Goal: Check status

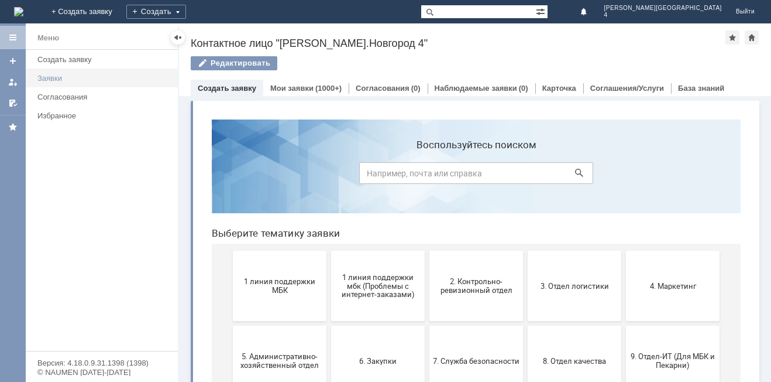
click at [57, 73] on link "Заявки" at bounding box center [104, 78] width 143 height 18
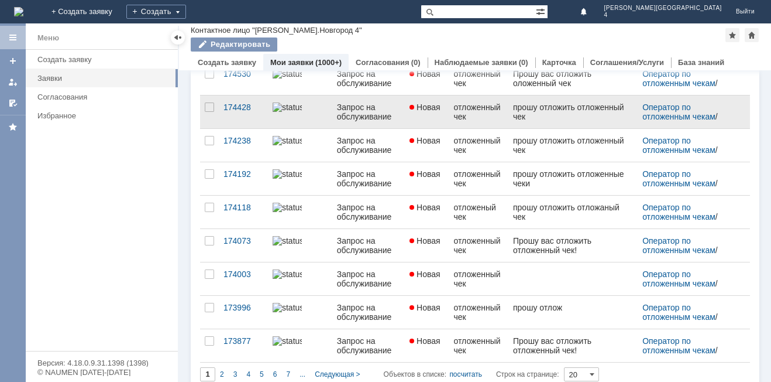
scroll to position [458, 0]
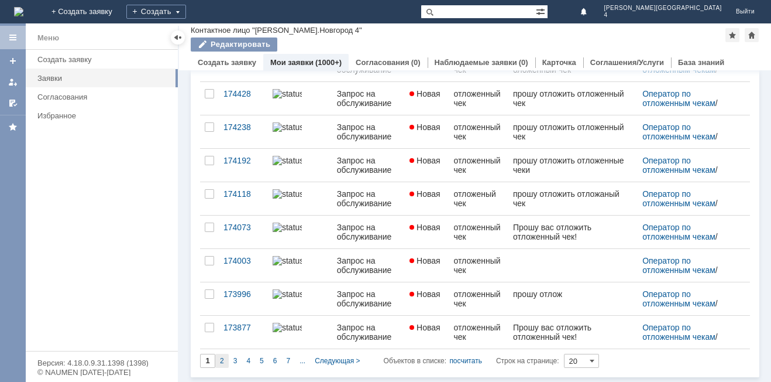
click at [217, 361] on div "2" at bounding box center [221, 360] width 13 height 14
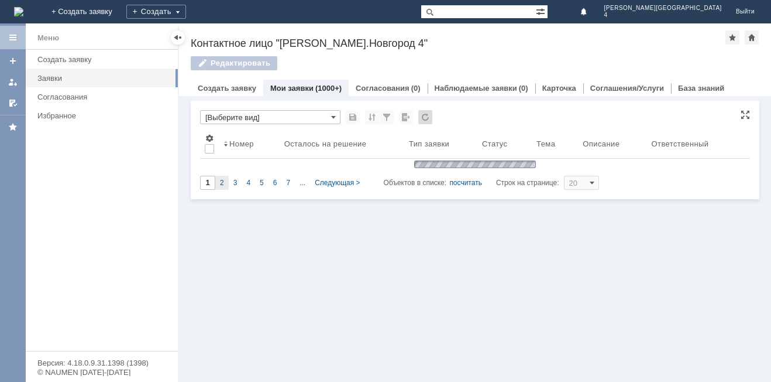
scroll to position [0, 0]
type input "2"
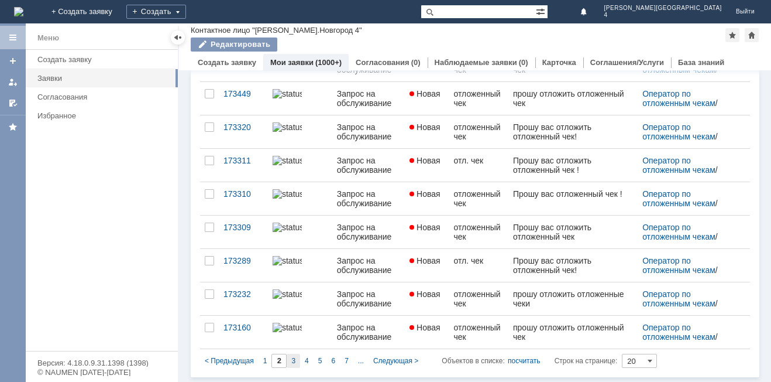
click at [293, 362] on span "3" at bounding box center [293, 360] width 4 height 8
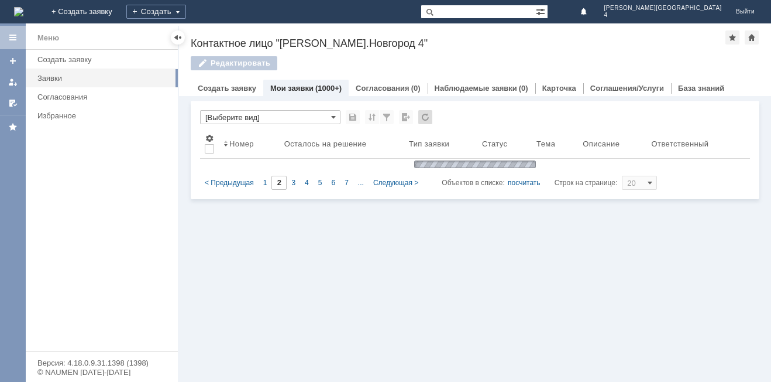
type input "3"
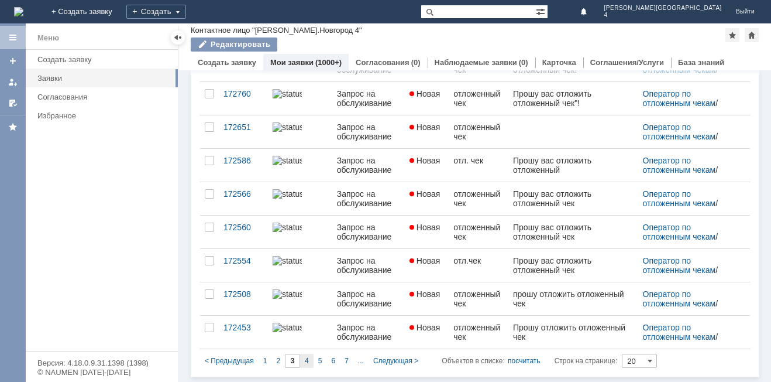
click at [305, 362] on span "4" at bounding box center [307, 360] width 4 height 8
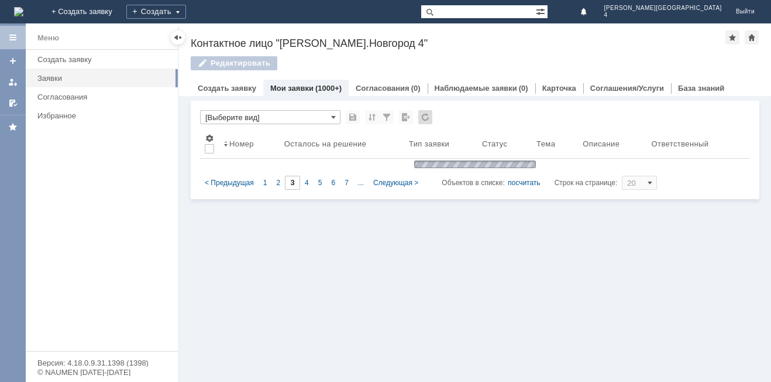
type input "4"
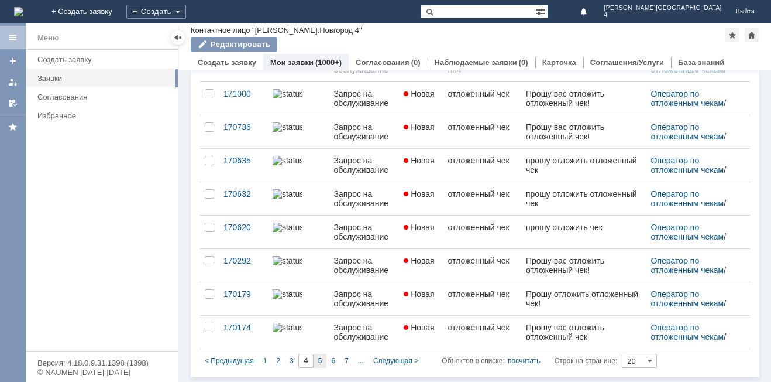
click at [317, 360] on div "5" at bounding box center [320, 360] width 13 height 14
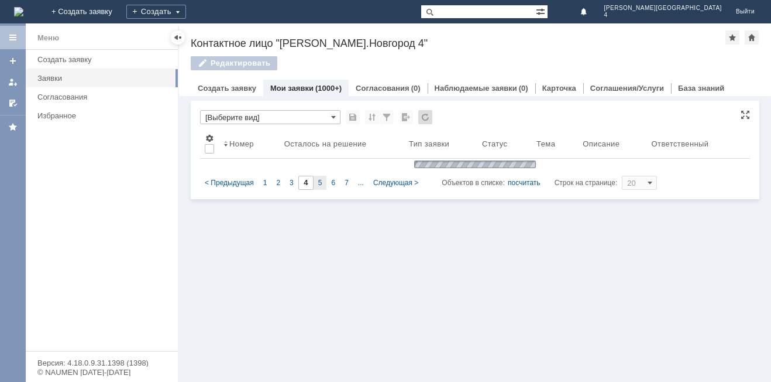
type input "5"
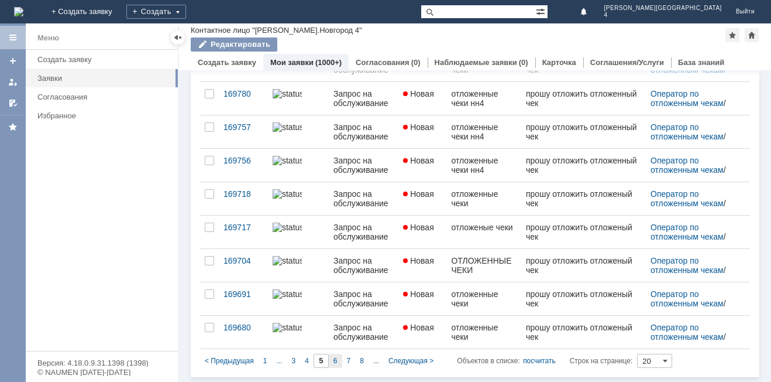
click at [340, 360] on div "6" at bounding box center [335, 360] width 13 height 14
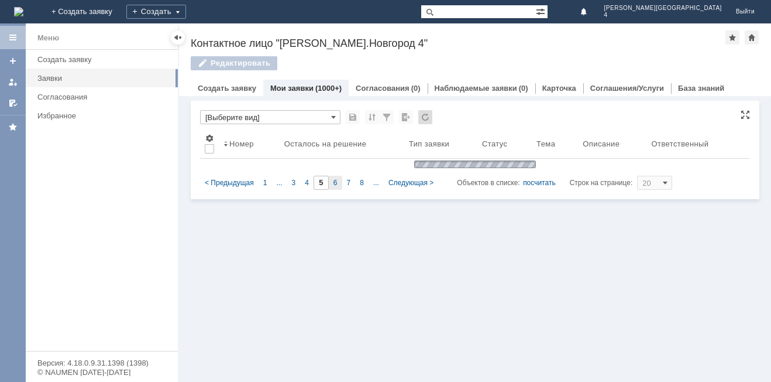
type input "6"
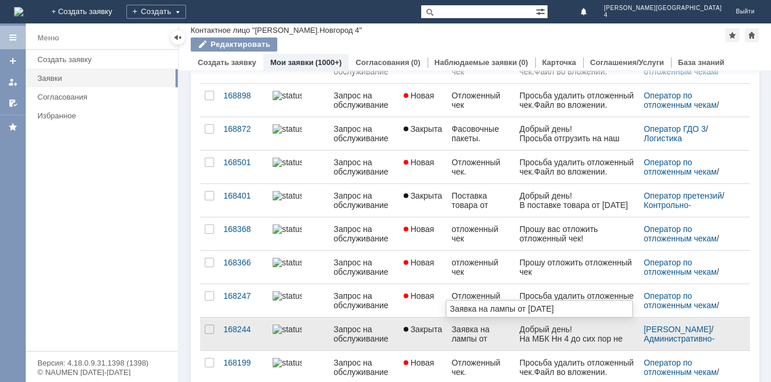
click at [487, 332] on div "Заявка на лампы от [DATE]" at bounding box center [481, 333] width 59 height 19
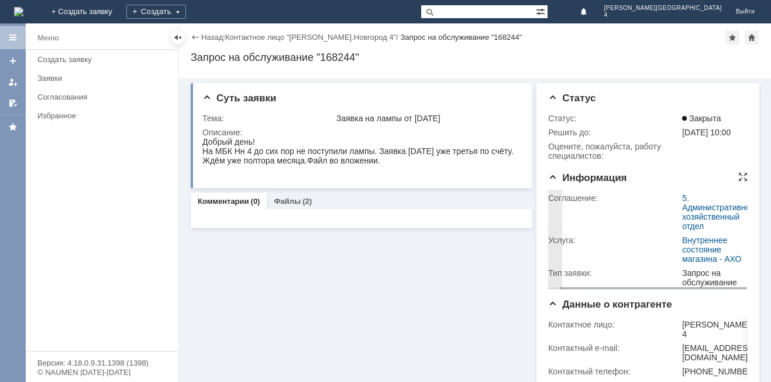
scroll to position [0, 13]
click at [733, 277] on div "Соглашение: 5. Административно-хозяйственный отдел Услуга: Внутреннее состояние…" at bounding box center [648, 238] width 200 height 101
drag, startPoint x: 553, startPoint y: 242, endPoint x: 555, endPoint y: 262, distance: 20.6
click at [555, 262] on div "Соглашение: 5. Административно-хозяйственный отдел Услуга: Внутреннее состояние…" at bounding box center [648, 238] width 200 height 101
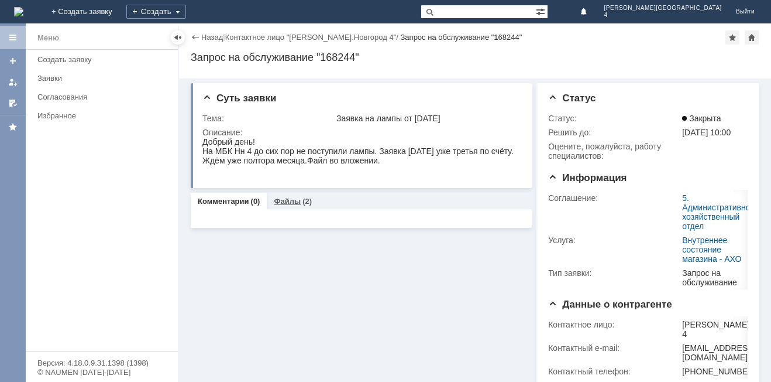
click at [296, 202] on link "Файлы" at bounding box center [287, 201] width 27 height 9
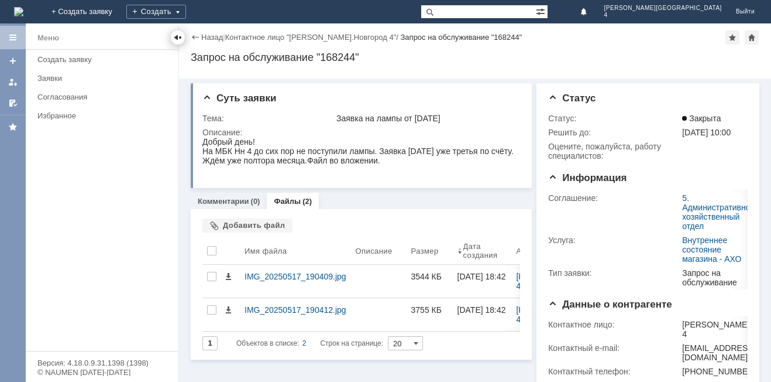
click at [181, 38] on div at bounding box center [177, 37] width 9 height 9
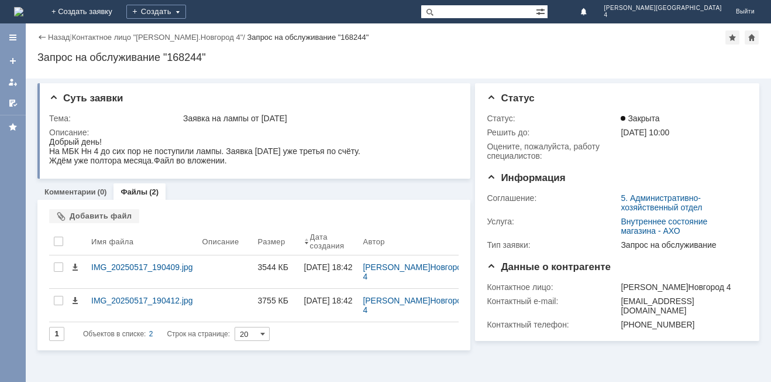
click at [44, 34] on div "Назад" at bounding box center [53, 37] width 32 height 9
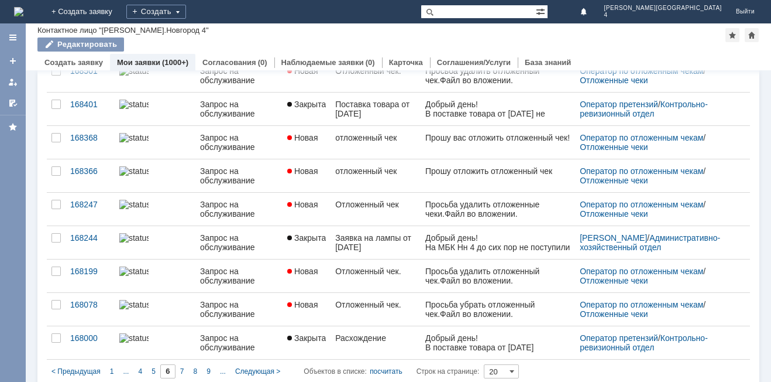
scroll to position [451, 0]
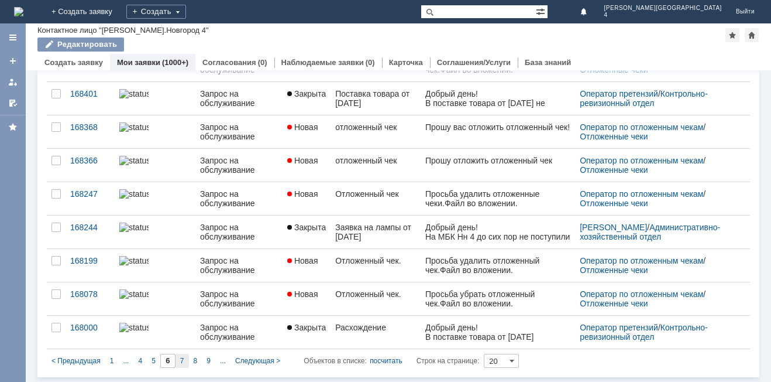
click at [180, 354] on div "7" at bounding box center [182, 360] width 13 height 14
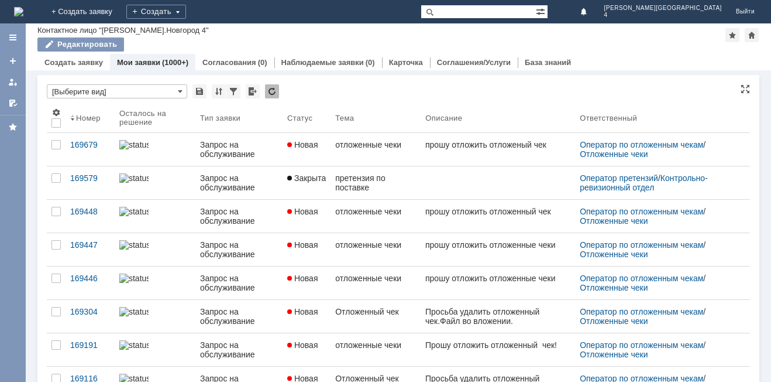
type input "7"
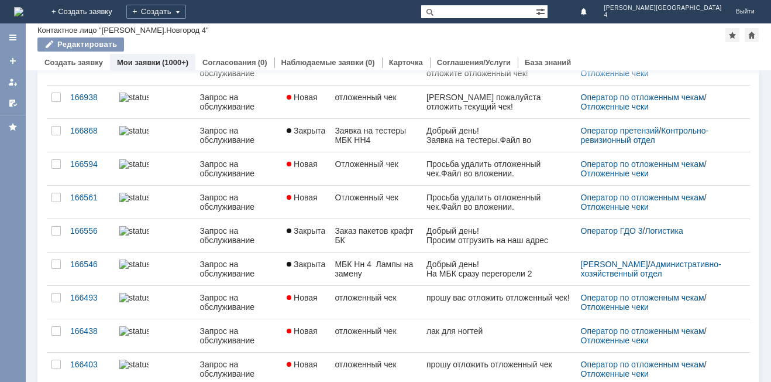
click at [323, 276] on link "Закрыта" at bounding box center [306, 268] width 48 height 33
